Goal: Task Accomplishment & Management: Use online tool/utility

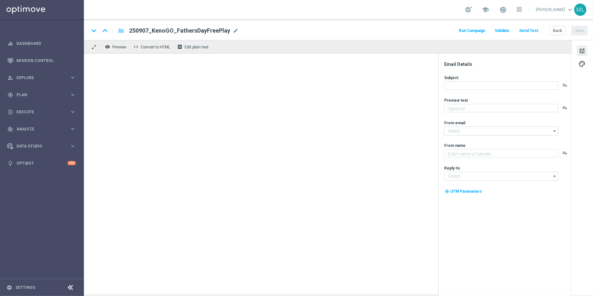
type textarea "A little [DATE] fun, on us!"
type textarea "KenoGO"
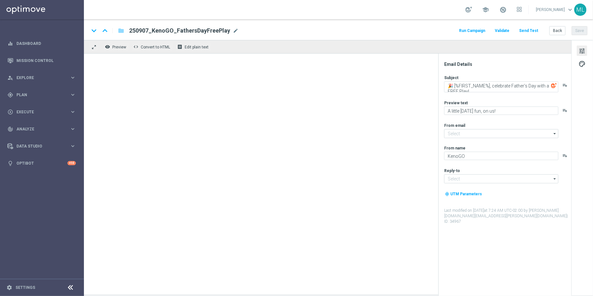
type input "[EMAIL_ADDRESS][DOMAIN_NAME]"
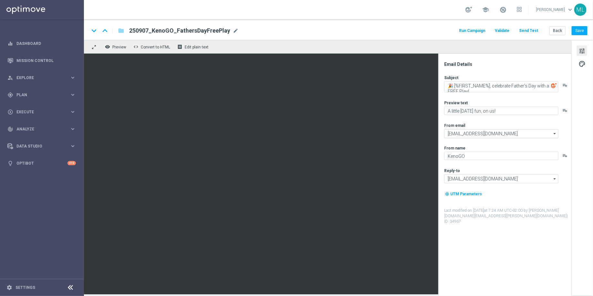
click at [527, 31] on button "Send Test" at bounding box center [528, 30] width 21 height 9
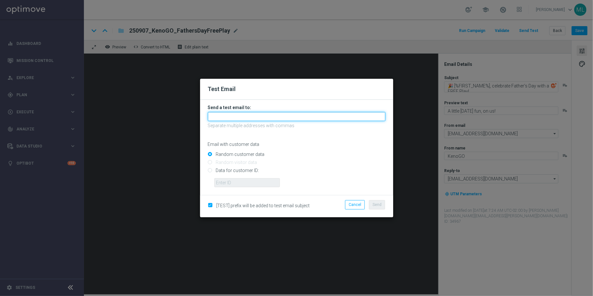
click at [267, 113] on input "text" at bounding box center [297, 116] width 178 height 9
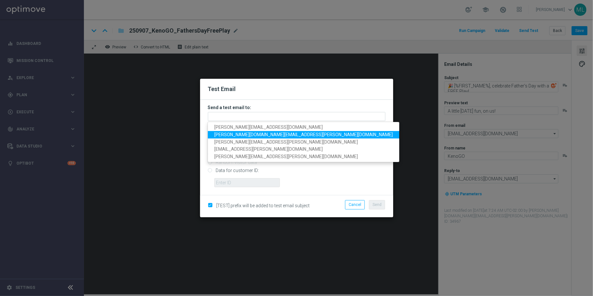
click at [240, 136] on span "[PERSON_NAME][DOMAIN_NAME][EMAIL_ADDRESS][PERSON_NAME][DOMAIN_NAME]" at bounding box center [304, 134] width 179 height 5
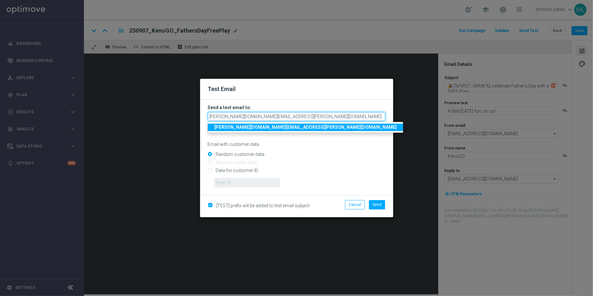
click at [267, 116] on input "[PERSON_NAME][DOMAIN_NAME][EMAIL_ADDRESS][PERSON_NAME][DOMAIN_NAME]" at bounding box center [297, 116] width 178 height 9
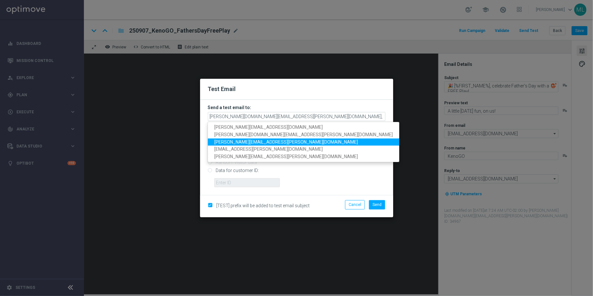
click at [242, 142] on span "[PERSON_NAME][EMAIL_ADDRESS][PERSON_NAME][DOMAIN_NAME]" at bounding box center [287, 142] width 144 height 5
type input "[PERSON_NAME][DOMAIN_NAME][EMAIL_ADDRESS][PERSON_NAME][DOMAIN_NAME],[PERSON_NAM…"
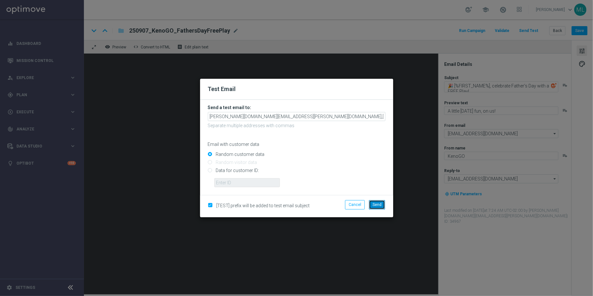
click at [379, 208] on button "Send" at bounding box center [377, 204] width 16 height 9
click at [379, 205] on span "Send" at bounding box center [377, 205] width 9 height 5
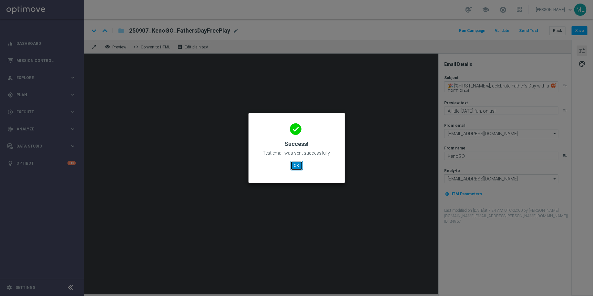
click at [299, 164] on button "OK" at bounding box center [297, 165] width 12 height 9
click at [298, 166] on button "OK" at bounding box center [297, 165] width 12 height 9
